Goal: Check status: Check status

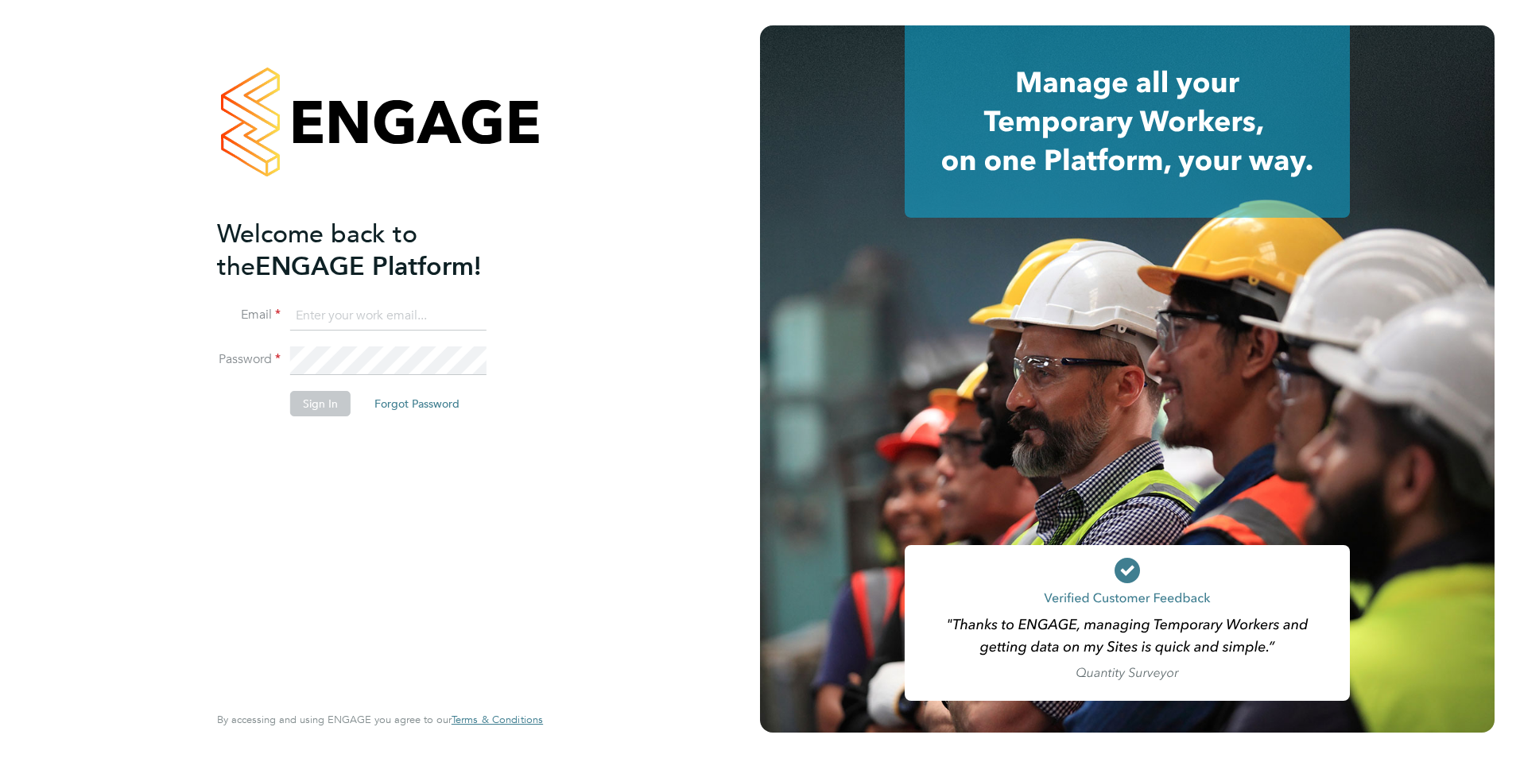
type input "shaun.white@linsco.com"
click at [302, 393] on button "Sign In" at bounding box center [320, 403] width 60 height 25
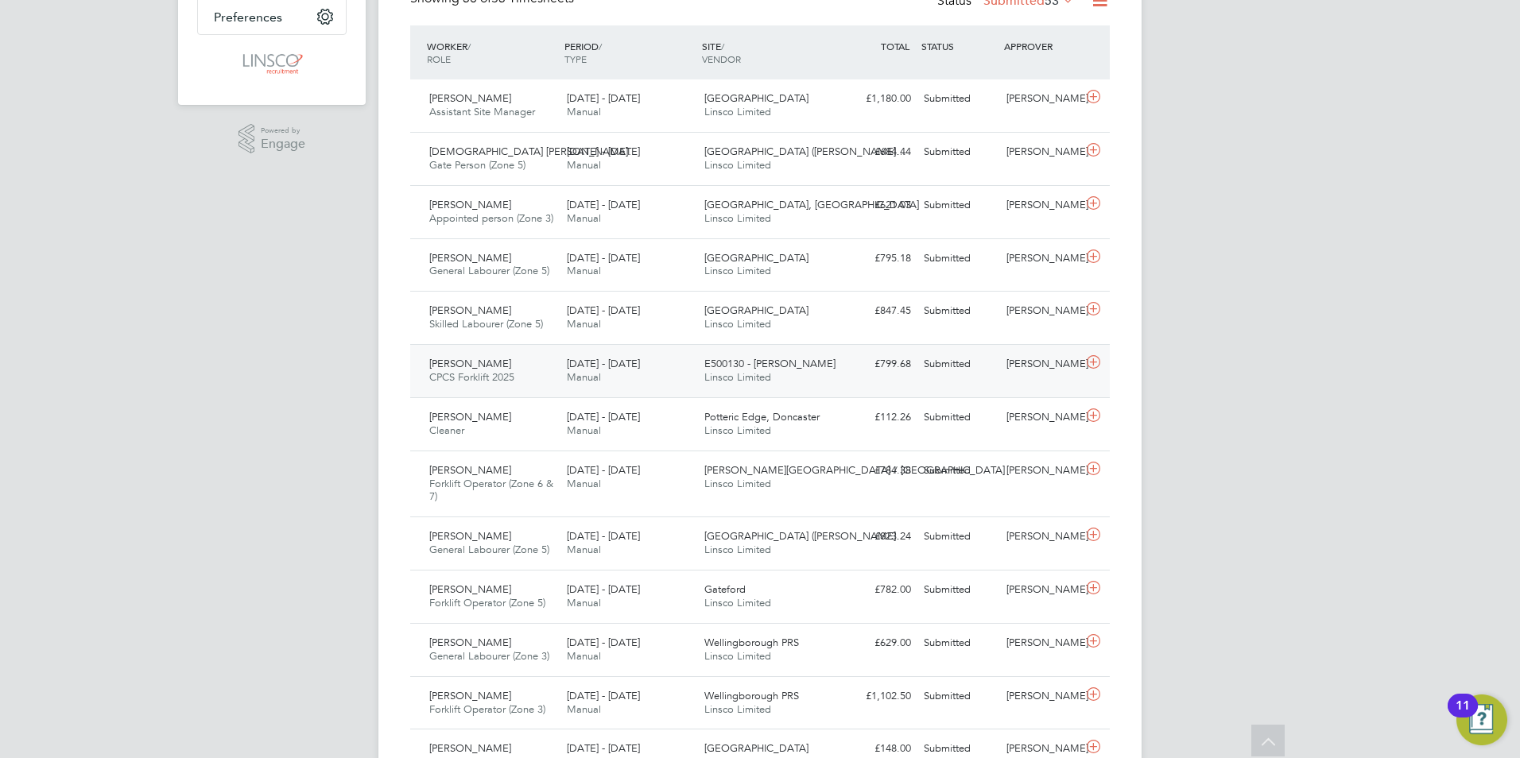
click at [707, 377] on span "Linsco Limited" at bounding box center [737, 377] width 67 height 14
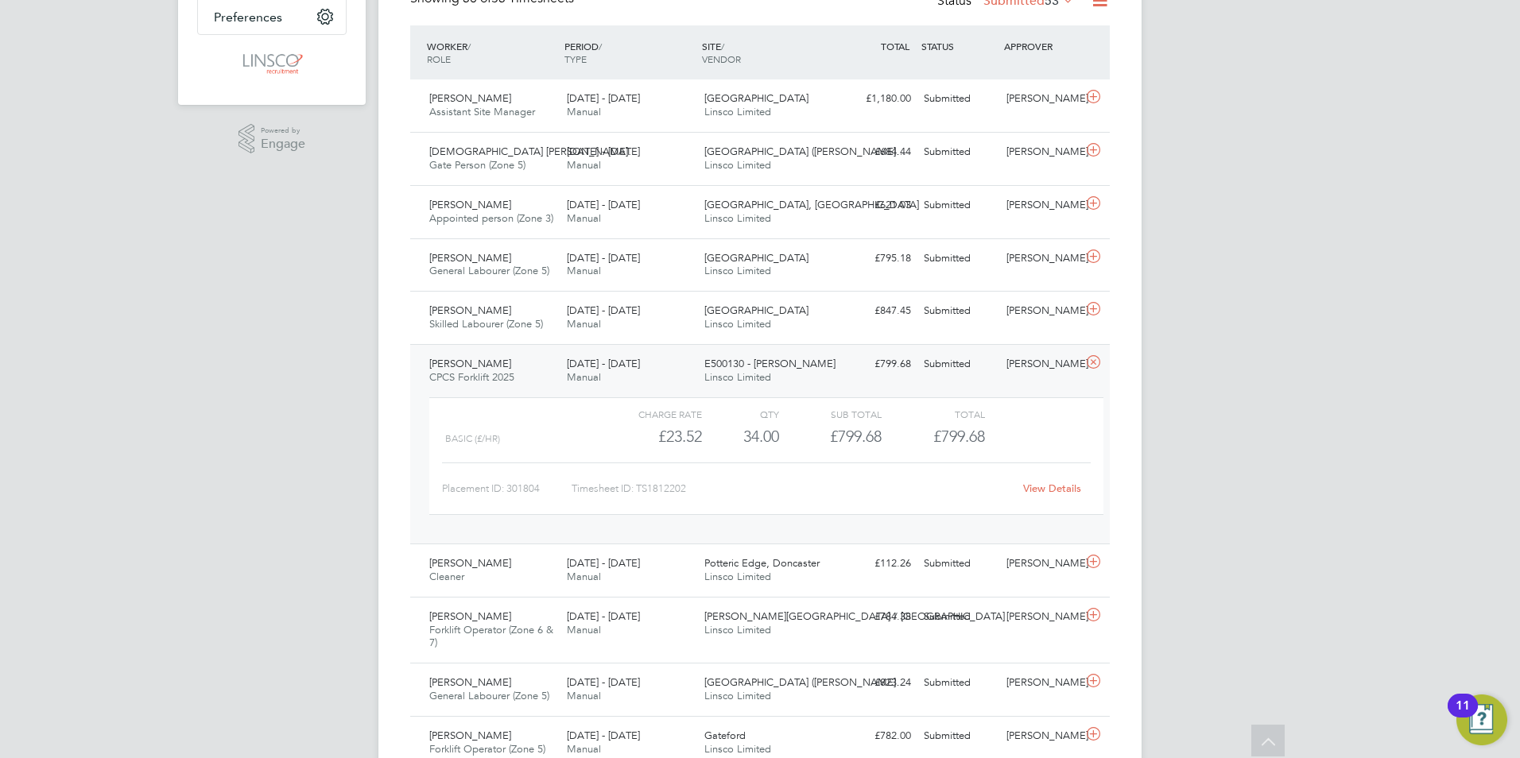
click at [1056, 488] on link "View Details" at bounding box center [1052, 489] width 58 height 14
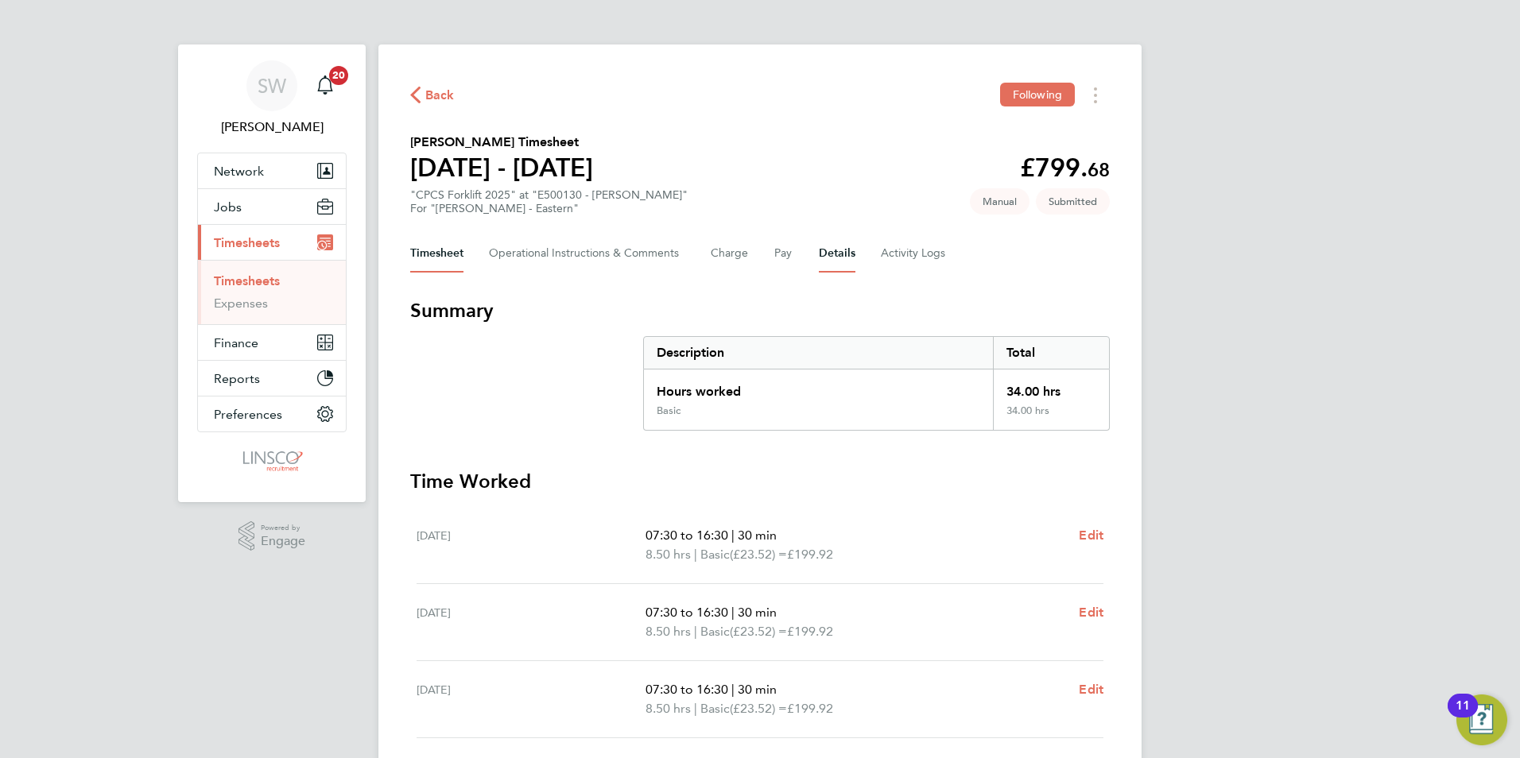
click at [829, 250] on button "Details" at bounding box center [837, 253] width 37 height 38
